Goal: Task Accomplishment & Management: Manage account settings

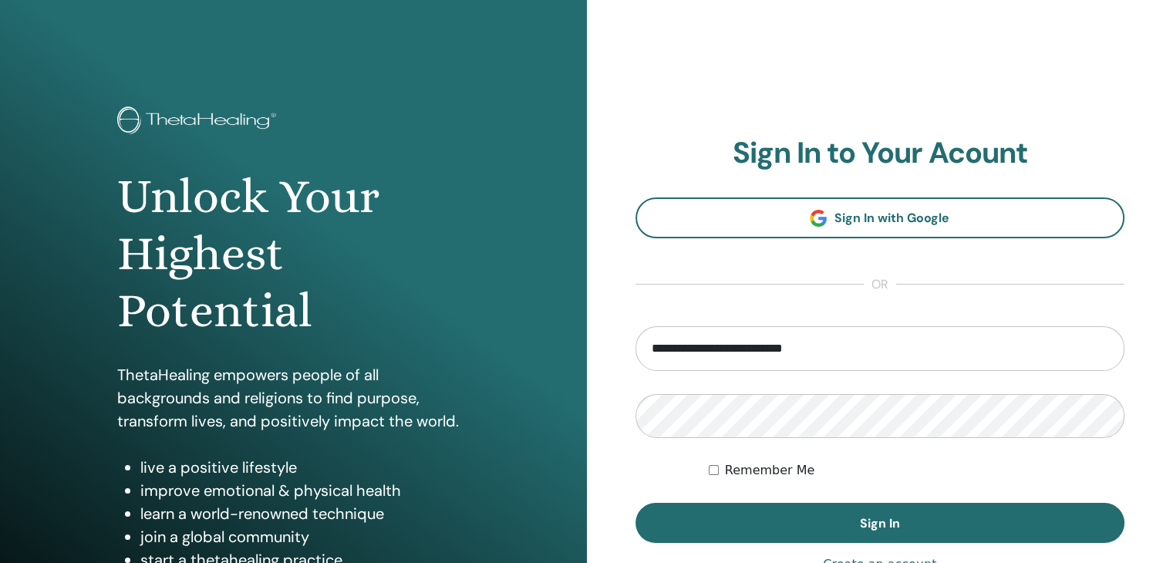
click at [668, 352] on input "**********" at bounding box center [880, 348] width 490 height 45
type input "**********"
click at [635, 503] on button "Sign In" at bounding box center [880, 523] width 490 height 40
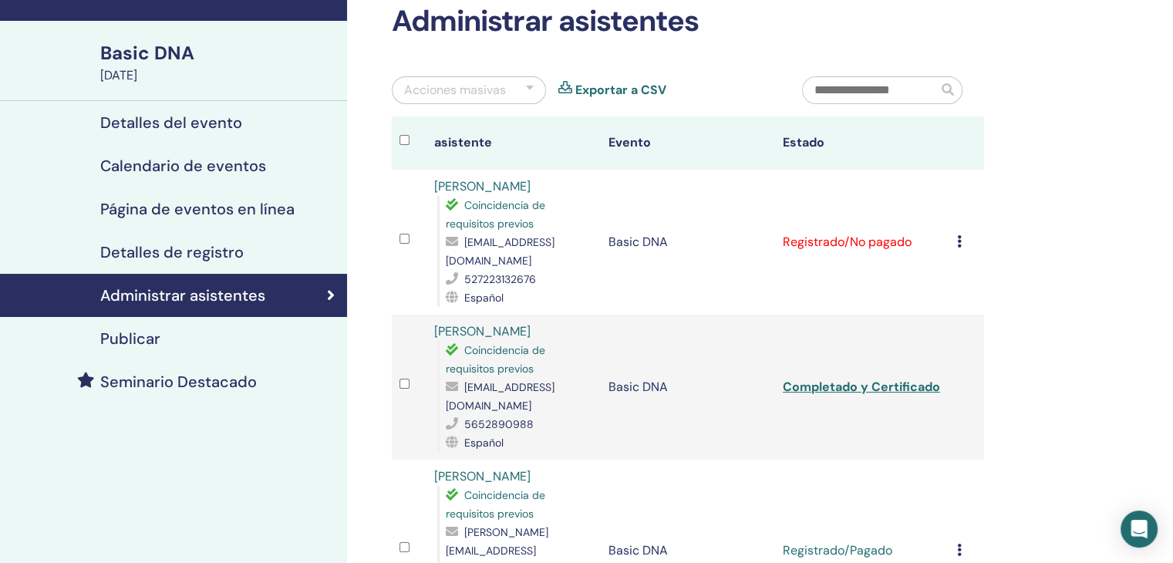
scroll to position [89, 0]
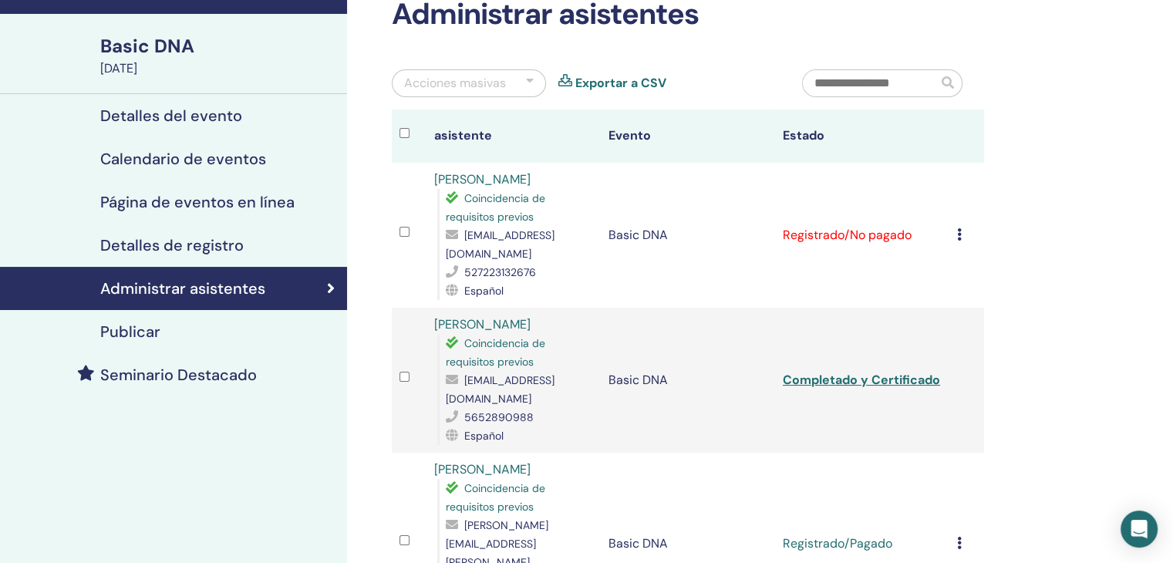
click at [955, 221] on td "Cancelar registro No autocertificar Marcar como pagado Marcar como no pagado Ma…" at bounding box center [966, 235] width 35 height 145
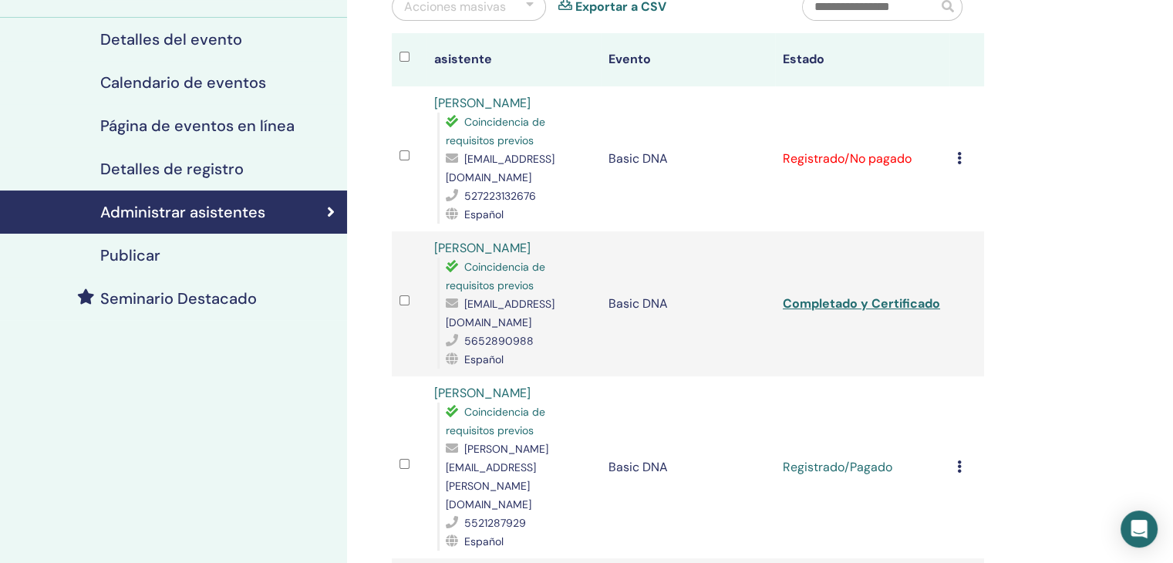
scroll to position [165, 0]
click at [702, 191] on td "Basic DNA" at bounding box center [688, 159] width 174 height 145
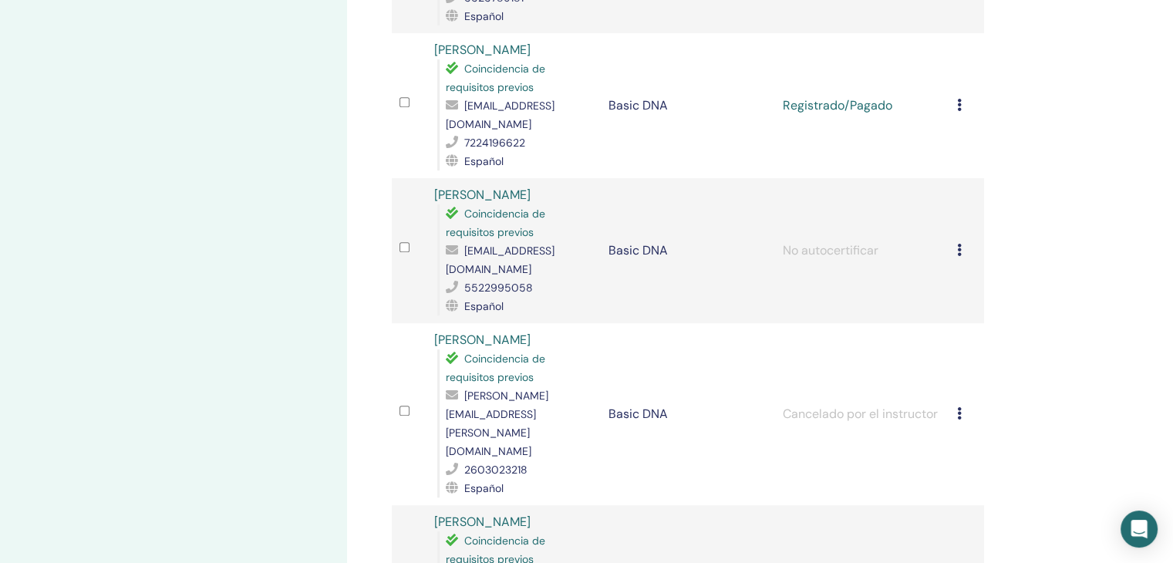
scroll to position [836, 0]
click at [957, 244] on icon at bounding box center [959, 250] width 5 height 12
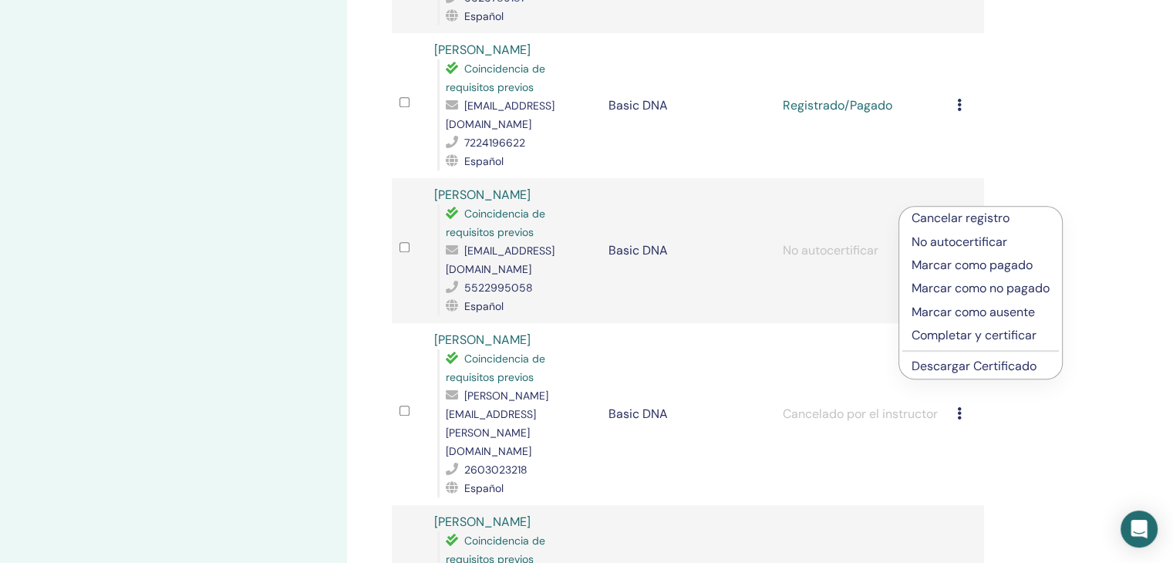
drag, startPoint x: 1017, startPoint y: 182, endPoint x: 1046, endPoint y: 179, distance: 29.5
click at [1046, 179] on div "Administrar asistentes Acciones masivas Exportar a CSV asistente Evento Estado …" at bounding box center [738, 79] width 782 height 1731
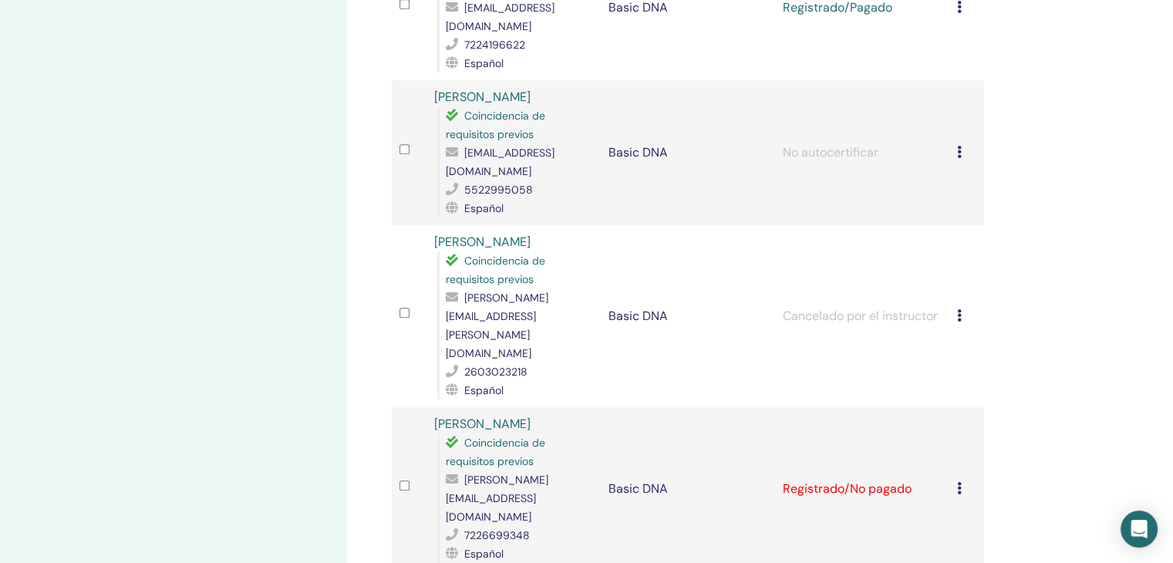
scroll to position [934, 0]
drag, startPoint x: 963, startPoint y: 251, endPoint x: 1040, endPoint y: 257, distance: 77.3
click at [947, 257] on td "Cancelado por el instructor" at bounding box center [862, 315] width 174 height 182
click at [957, 308] on icon at bounding box center [959, 314] width 5 height 12
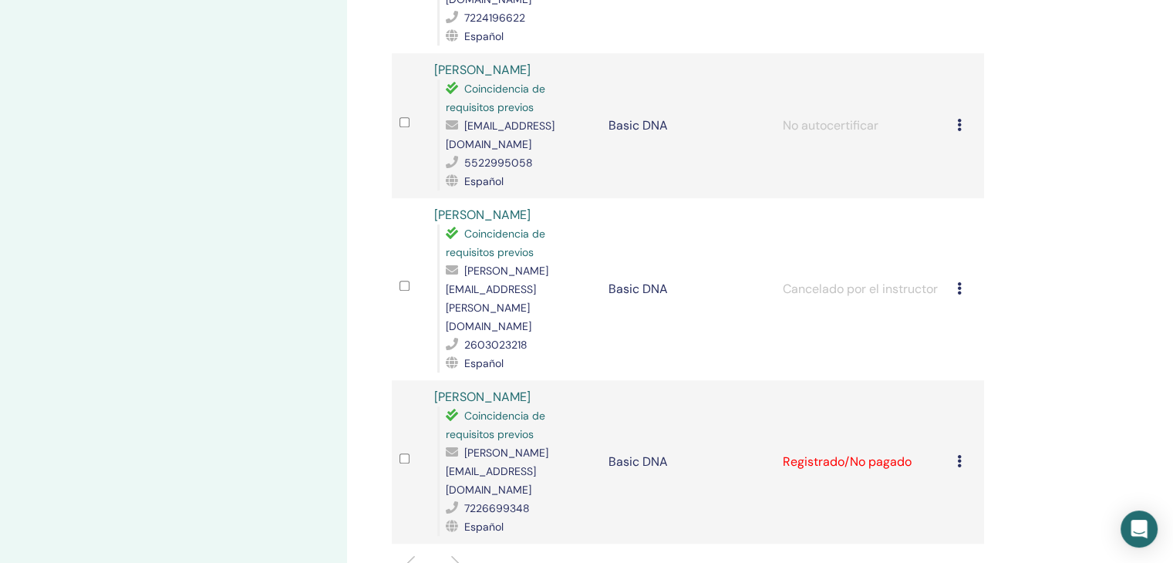
click at [964, 453] on div "Cancelar registro No autocertificar Marcar como pagado Marcar como no pagado Ma…" at bounding box center [966, 462] width 19 height 19
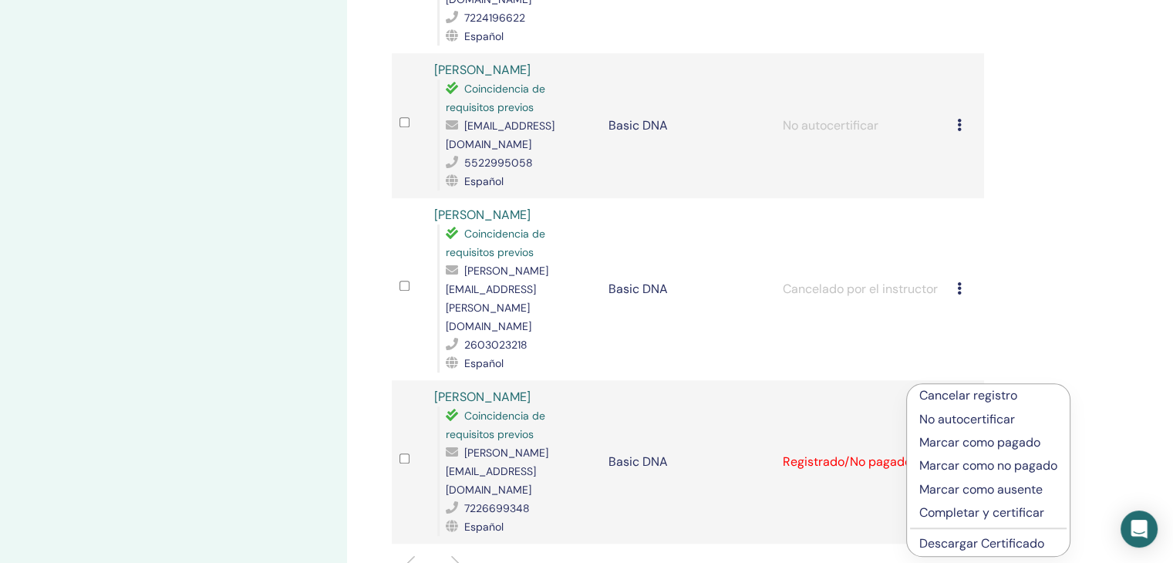
click at [958, 420] on p "No autocertificar" at bounding box center [988, 419] width 138 height 19
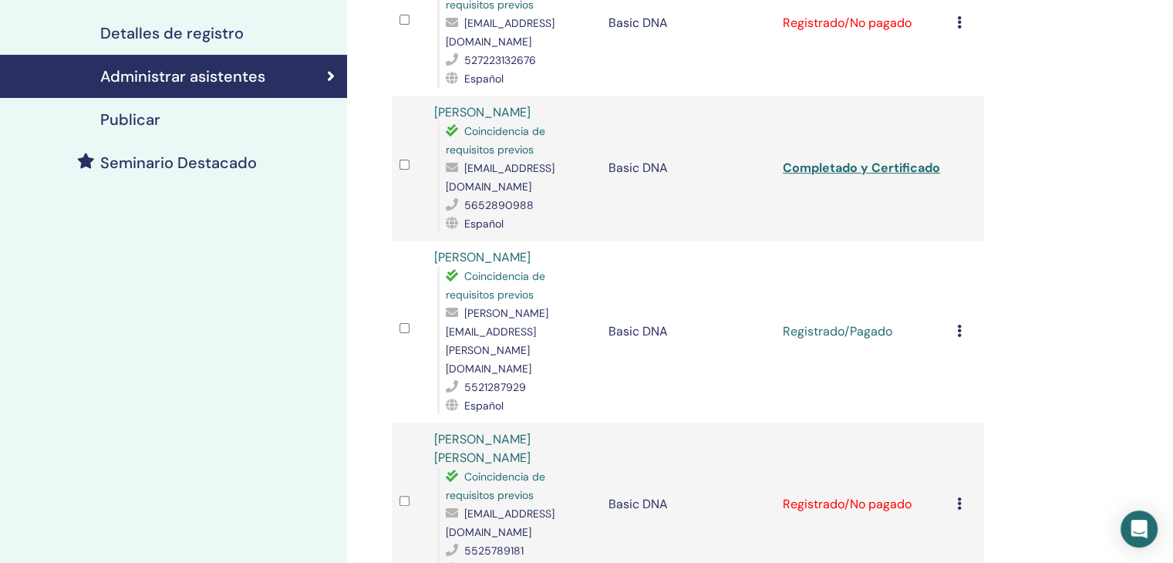
scroll to position [182, 0]
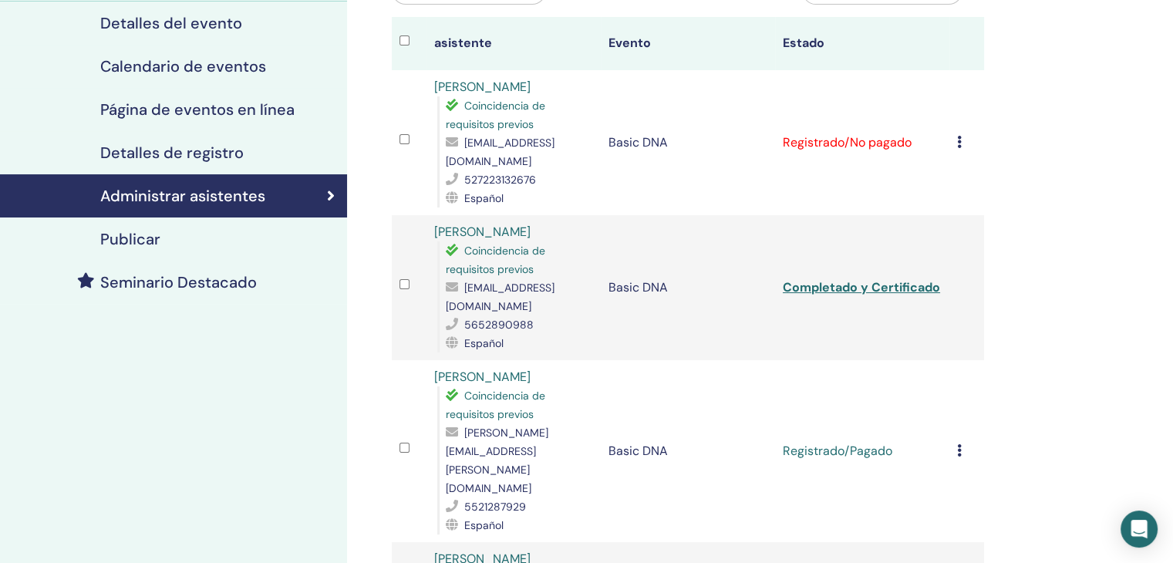
click at [958, 136] on icon at bounding box center [959, 142] width 5 height 12
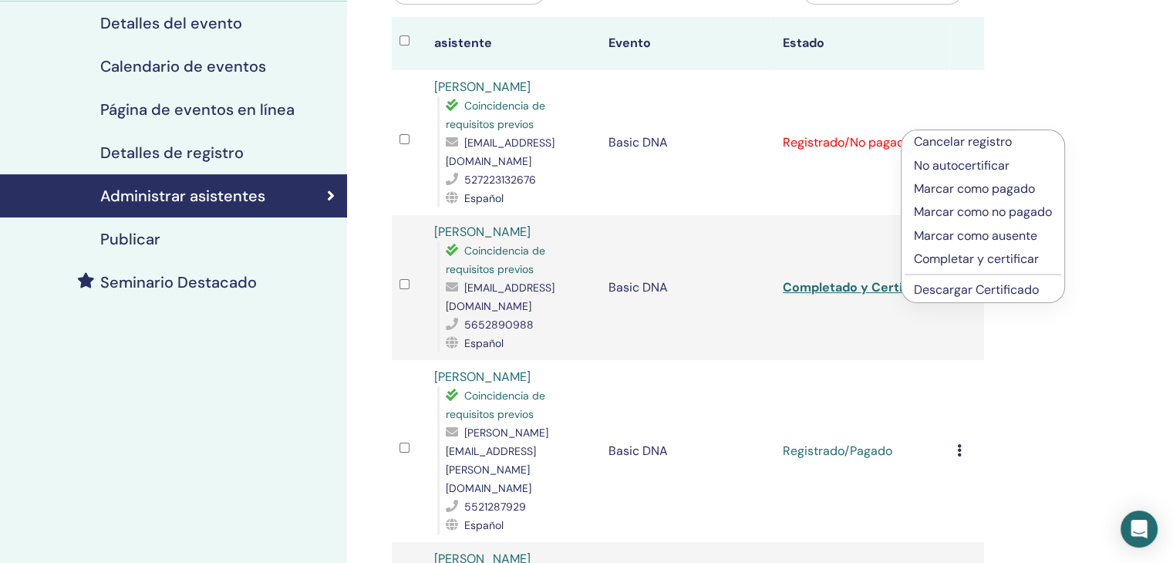
click at [1008, 186] on p "Marcar como pagado" at bounding box center [983, 189] width 138 height 19
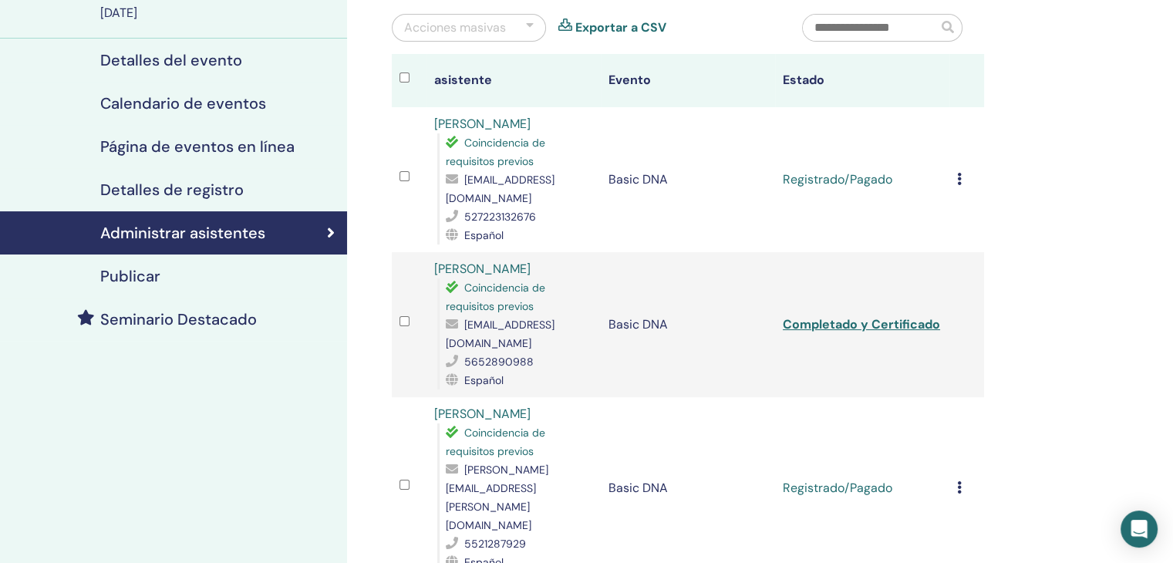
scroll to position [144, 0]
click at [953, 163] on td "Cancelar registro No autocertificar Marcar como pagado Marcar como no pagado Ma…" at bounding box center [966, 180] width 35 height 145
click at [957, 173] on icon at bounding box center [959, 179] width 5 height 12
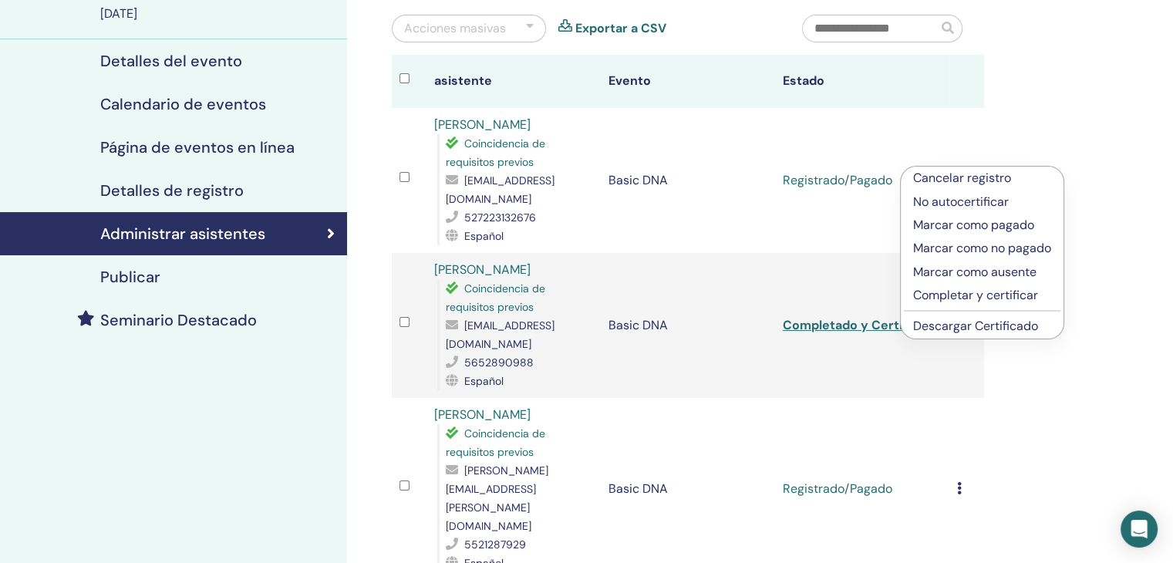
click at [965, 328] on link "Descargar Certificado" at bounding box center [975, 326] width 125 height 16
